Goal: Task Accomplishment & Management: Manage account settings

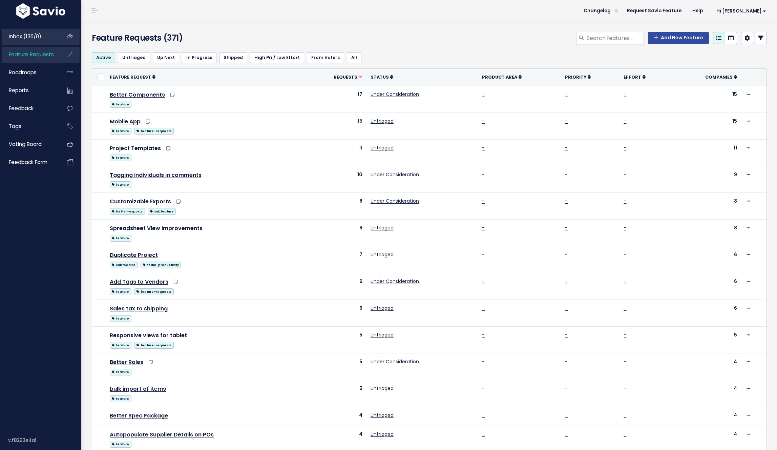
click at [26, 36] on span "Inbox (136/0)" at bounding box center [25, 36] width 33 height 7
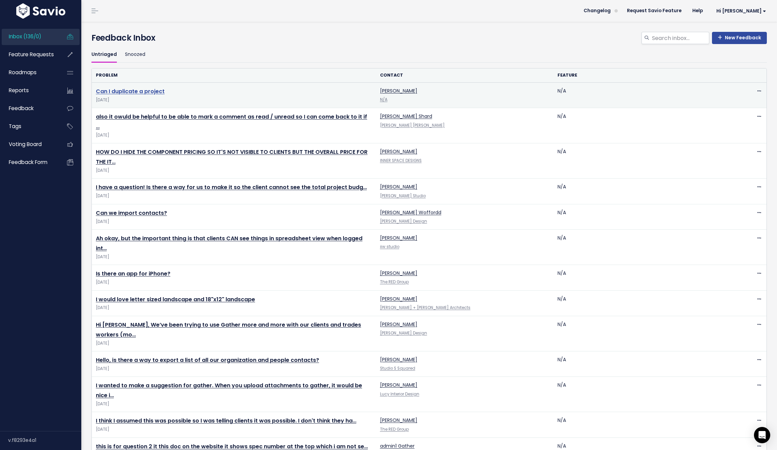
click at [148, 89] on link "Can I duplicate a project" at bounding box center [130, 91] width 69 height 8
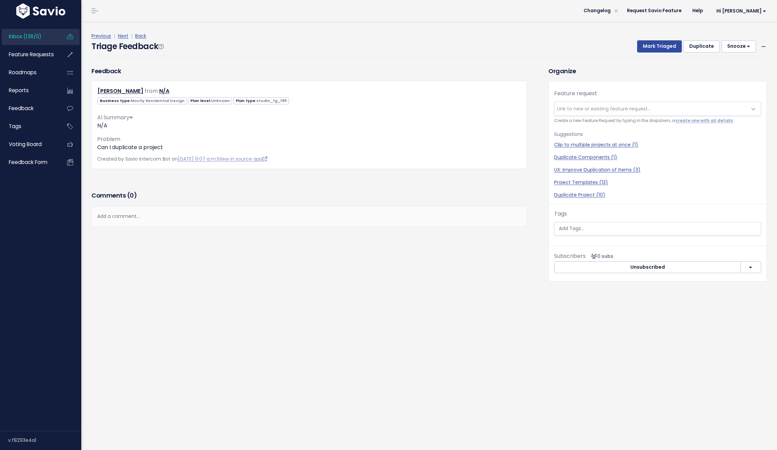
click at [611, 110] on span "Link to new or existing feature request..." at bounding box center [603, 108] width 93 height 7
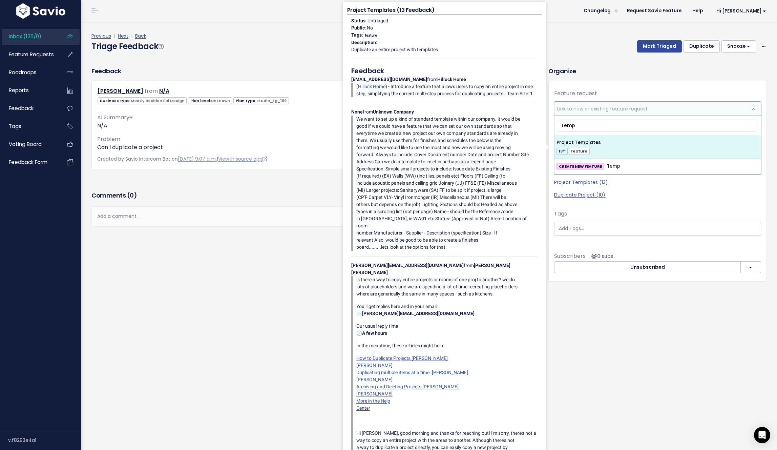
type input "Temp"
select select "45552"
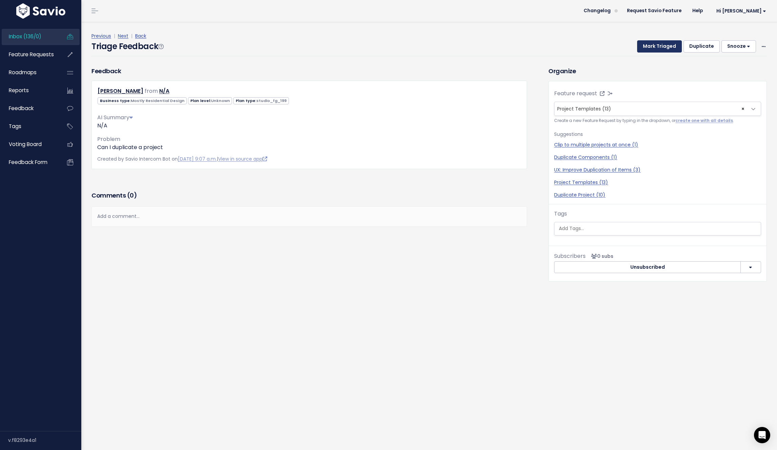
click at [661, 46] on button "Mark Triaged" at bounding box center [659, 46] width 45 height 12
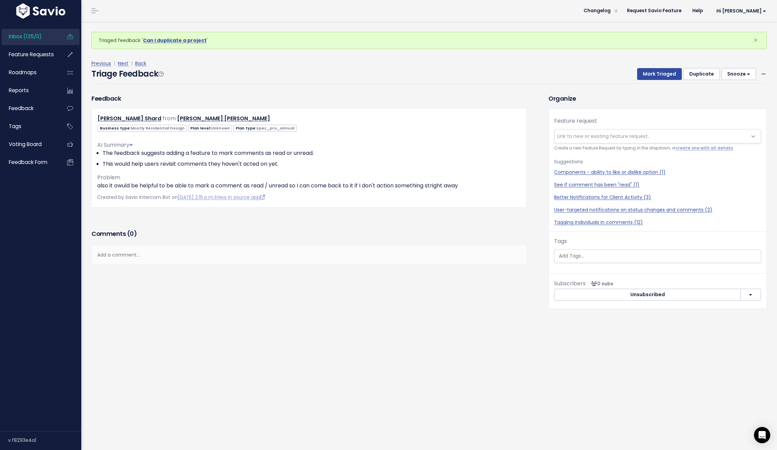
click at [605, 134] on span "Link to new or existing feature request..." at bounding box center [603, 136] width 93 height 7
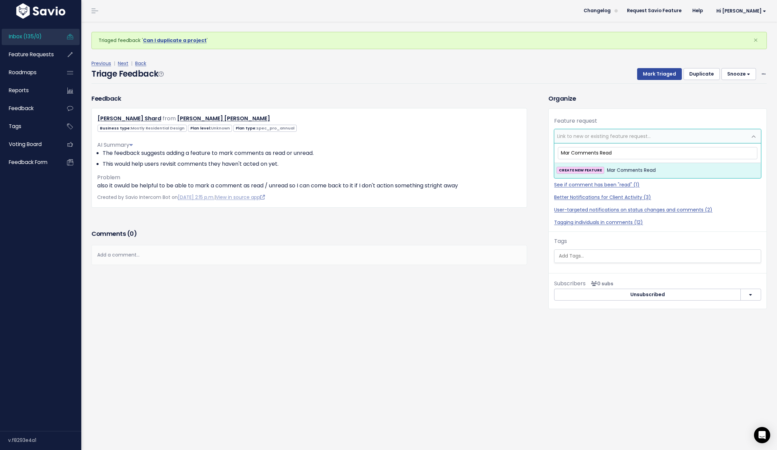
type input "Mark Comments Read"
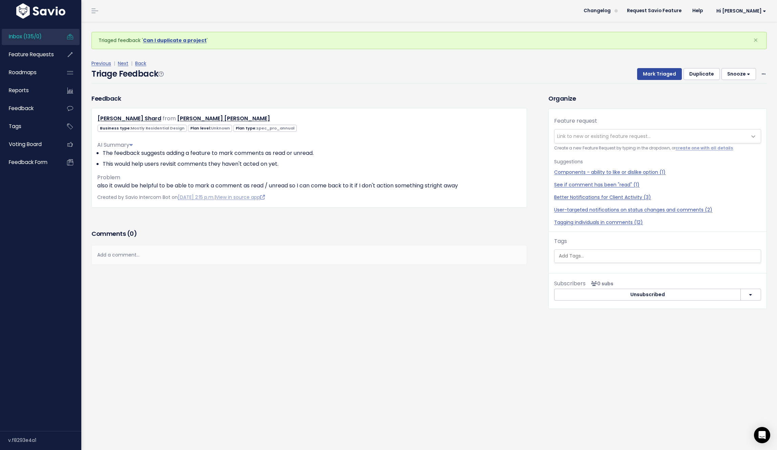
click at [578, 101] on h3 "Organize" at bounding box center [657, 98] width 218 height 9
